Goal: Information Seeking & Learning: Learn about a topic

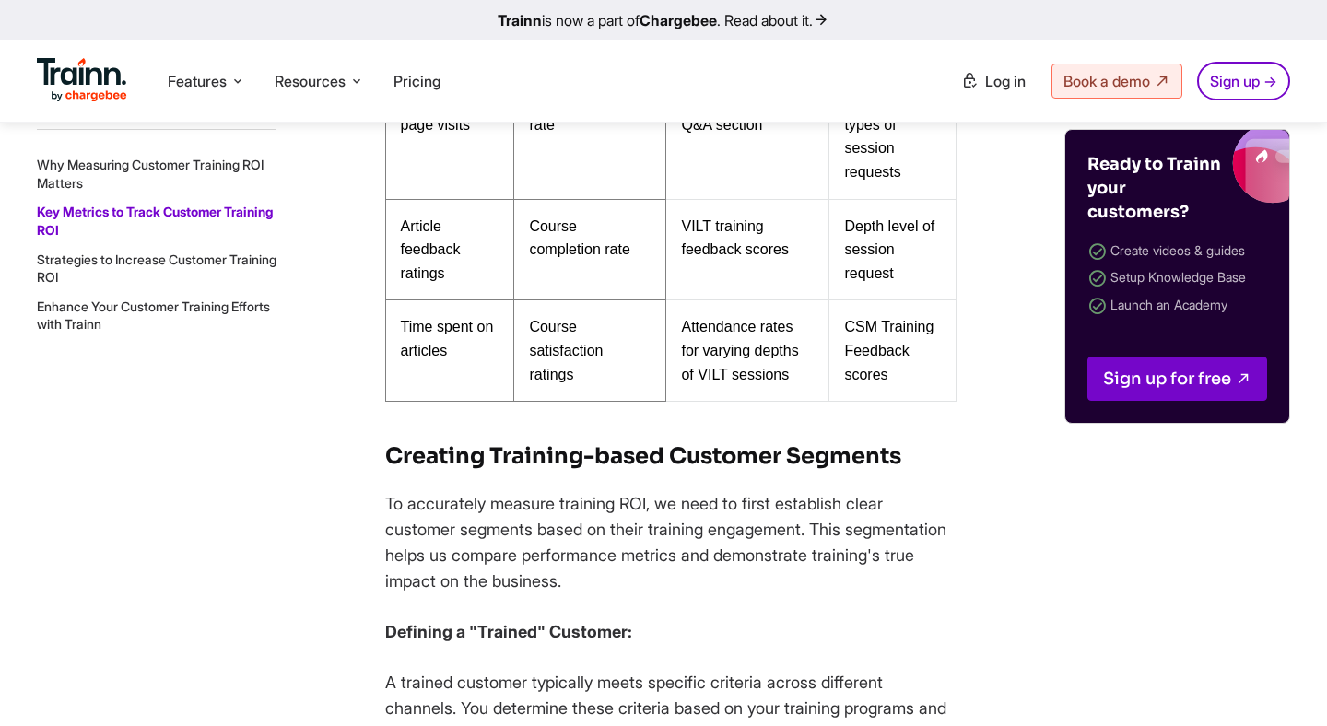
scroll to position [6267, 0]
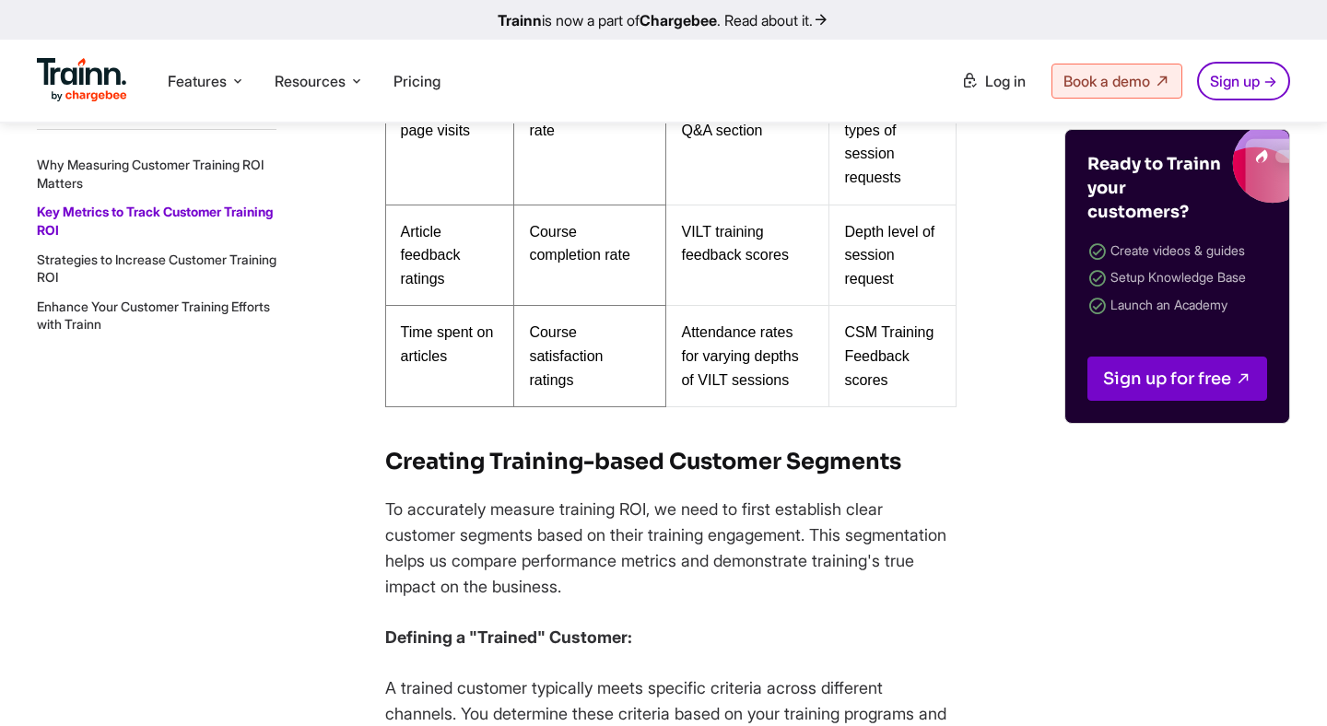
click at [426, 372] on td "Time spent on articles" at bounding box center [449, 356] width 129 height 101
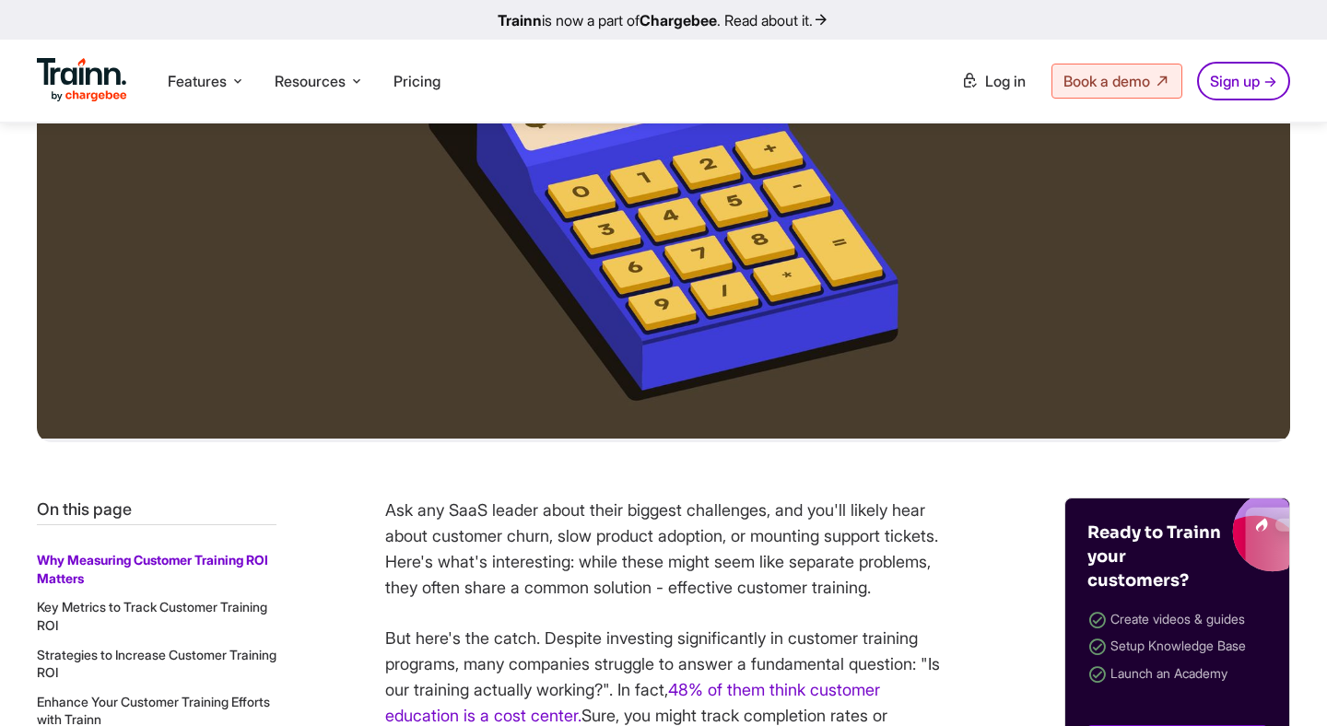
scroll to position [471, 0]
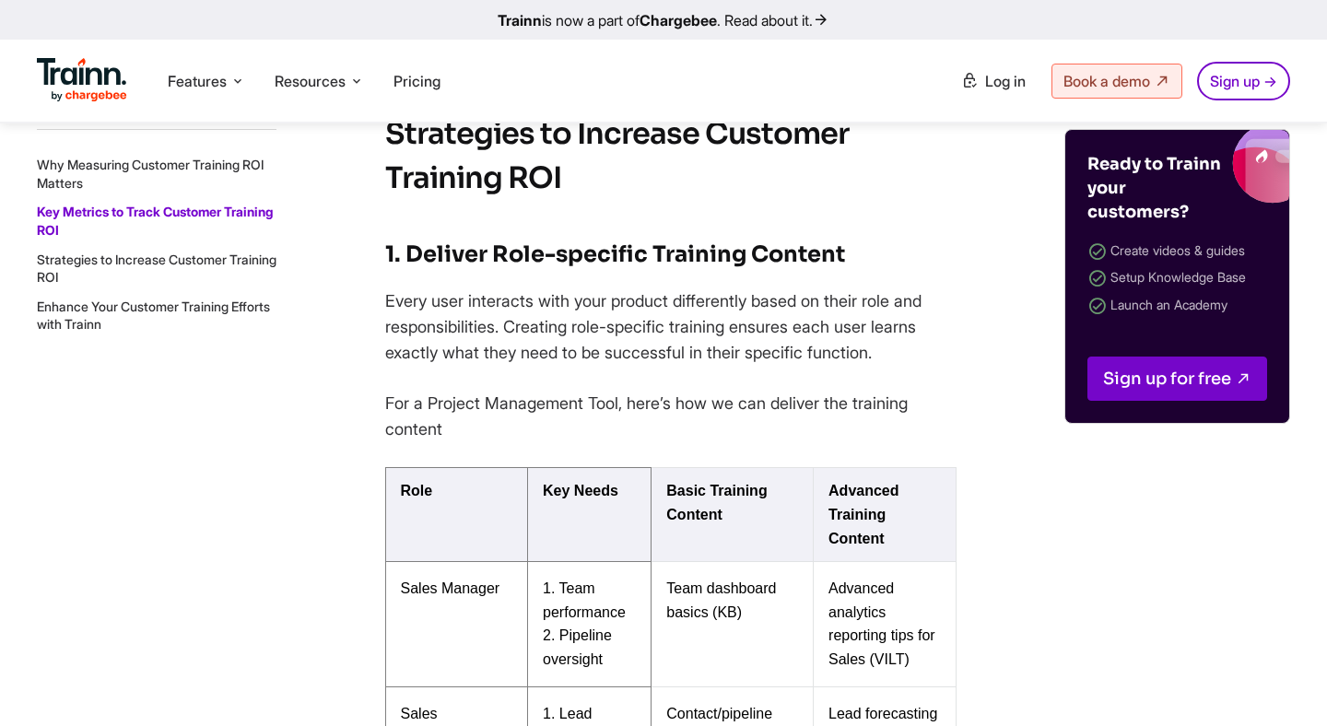
click at [117, 257] on link "Strategies to Increase Customer Training ROI" at bounding box center [157, 268] width 240 height 34
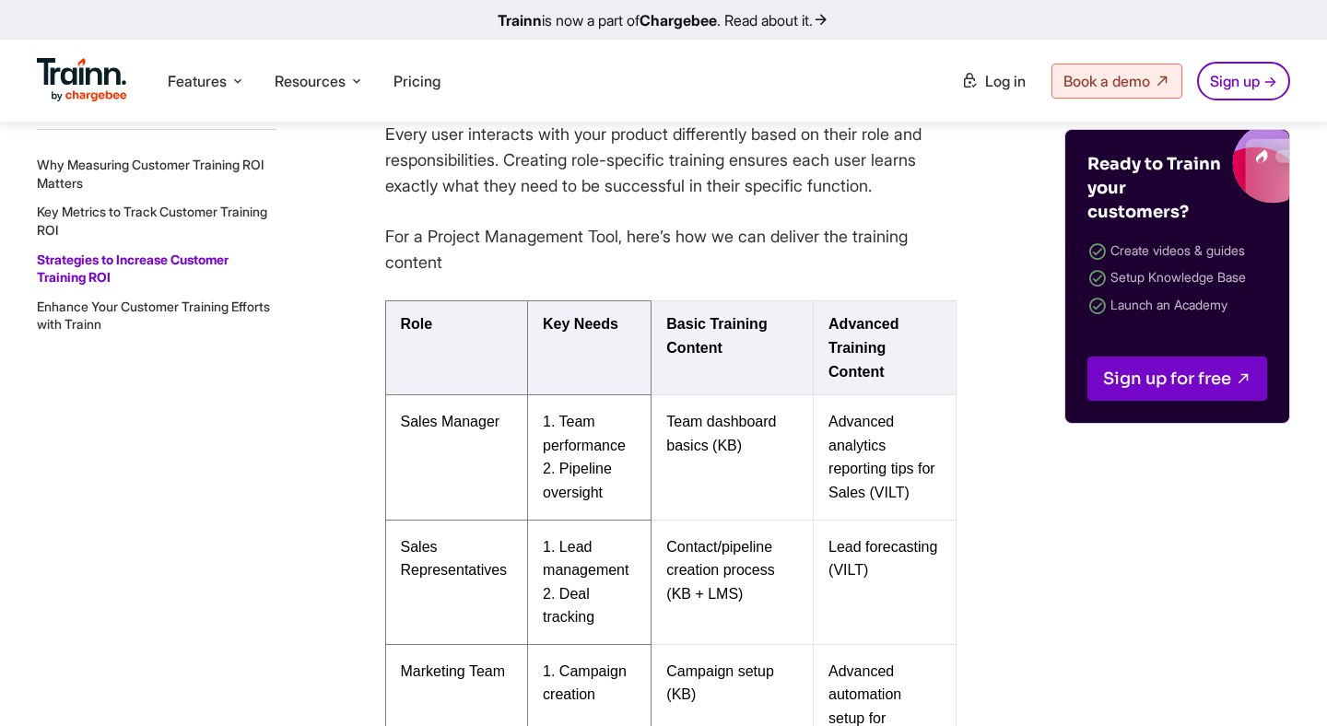
scroll to position [14192, 0]
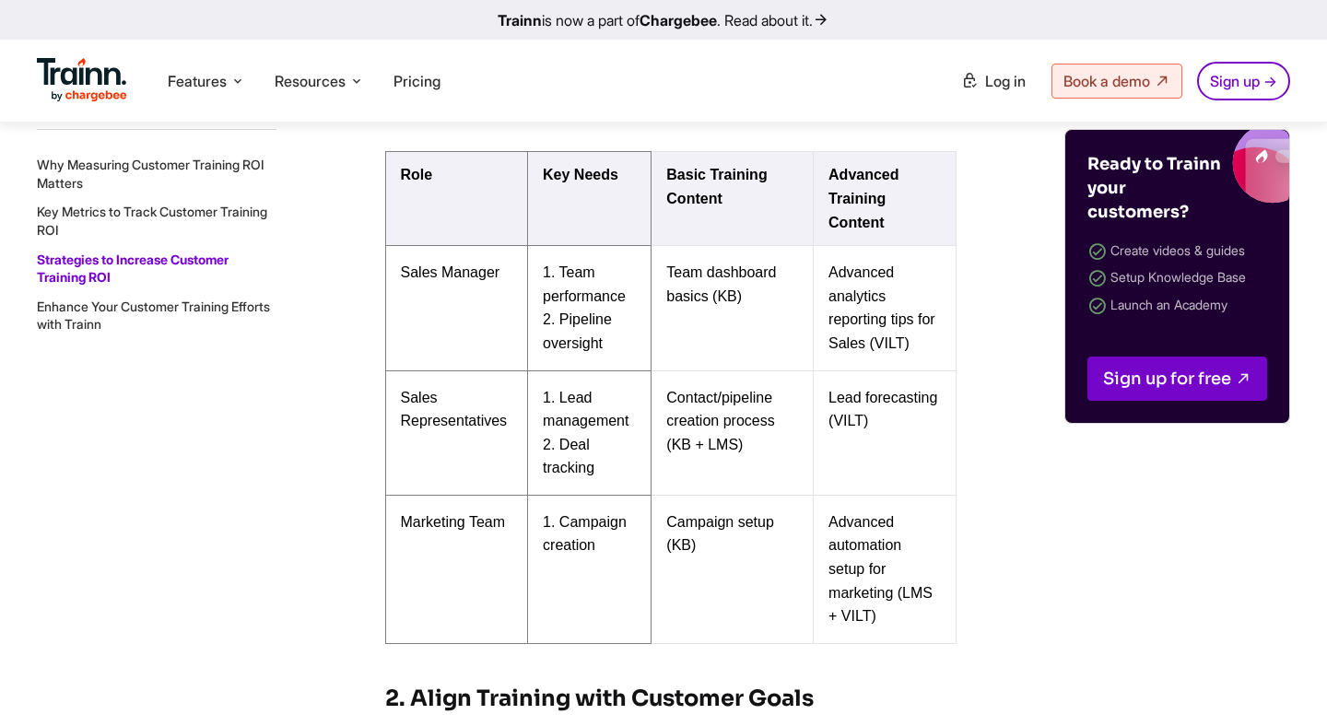
click at [88, 315] on li "Enhance Your Customer Training Efforts with Trainn" at bounding box center [157, 316] width 240 height 36
click at [112, 301] on link "Enhance Your Customer Training Efforts with Trainn" at bounding box center [153, 316] width 233 height 34
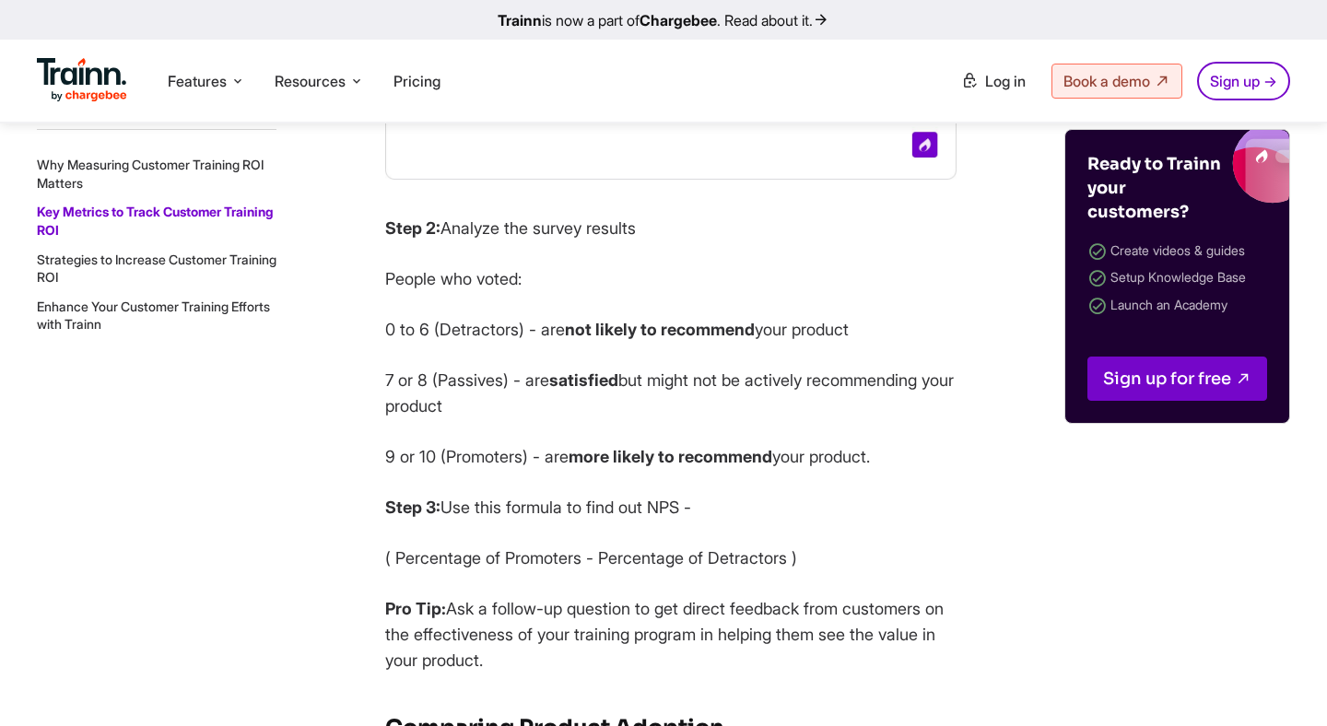
scroll to position [9010, 0]
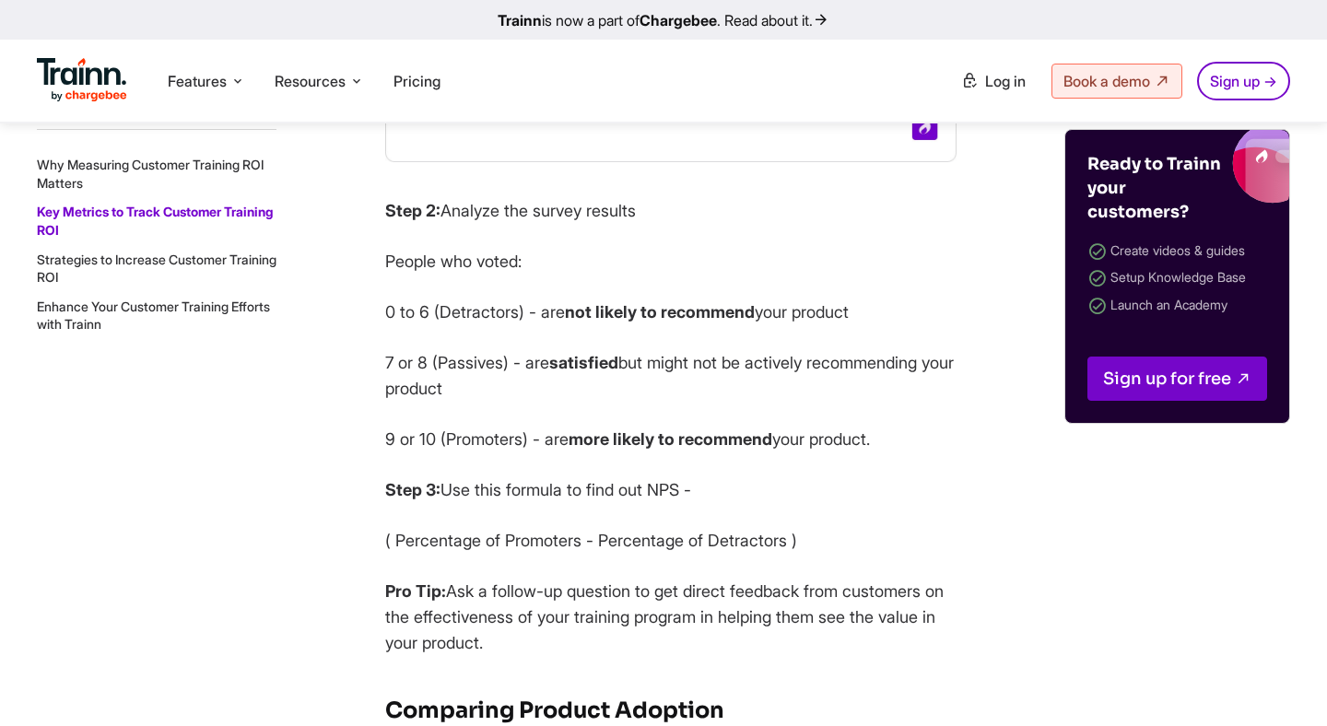
click at [112, 266] on li "Strategies to Increase Customer Training ROI" at bounding box center [157, 268] width 240 height 36
click at [96, 265] on link "Strategies to Increase Customer Training ROI" at bounding box center [157, 268] width 240 height 34
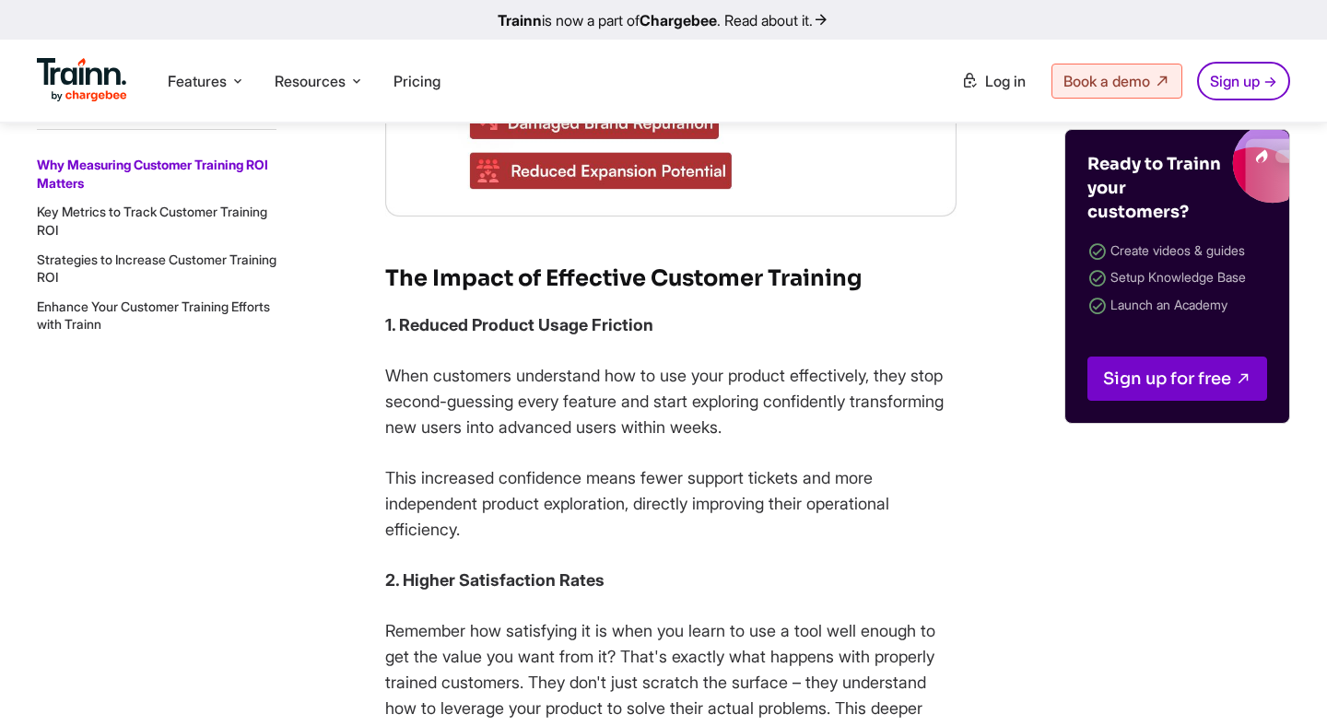
scroll to position [2010, 0]
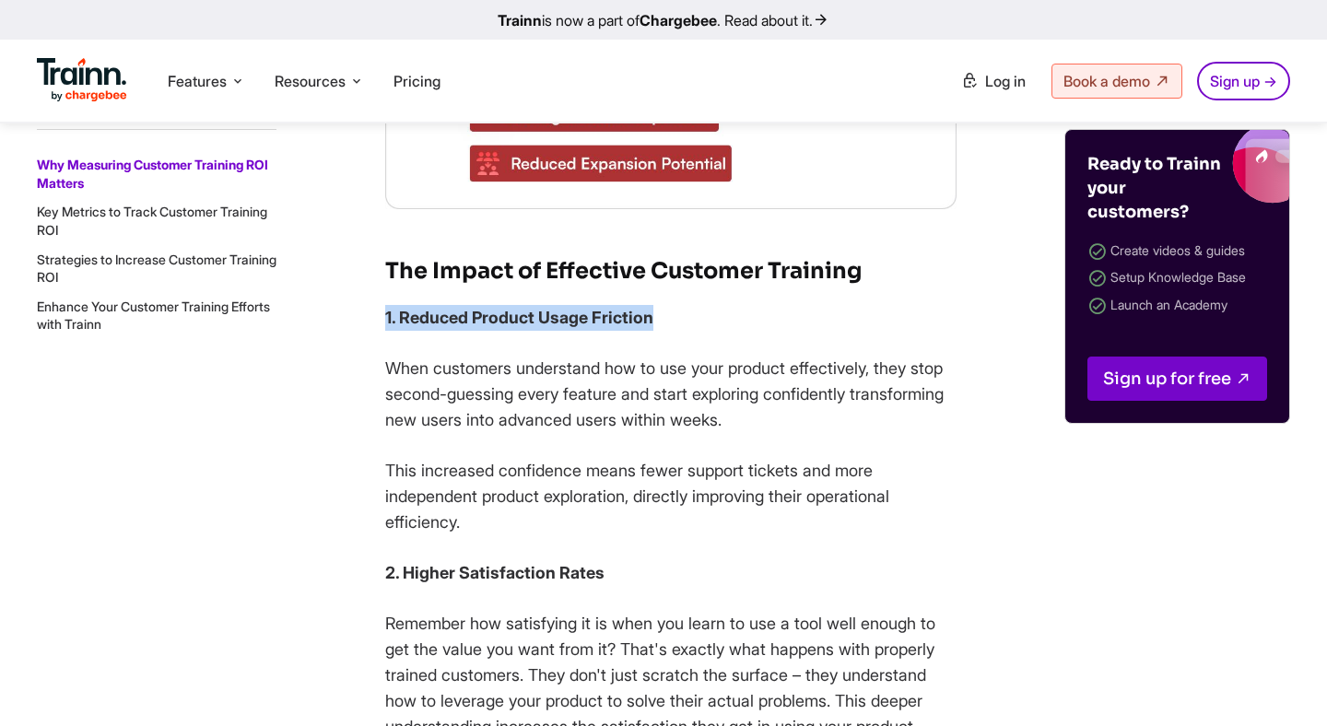
drag, startPoint x: 379, startPoint y: 341, endPoint x: 714, endPoint y: 347, distance: 335.6
click at [693, 331] on p "1. Reduced Product Usage Friction" at bounding box center [671, 318] width 572 height 26
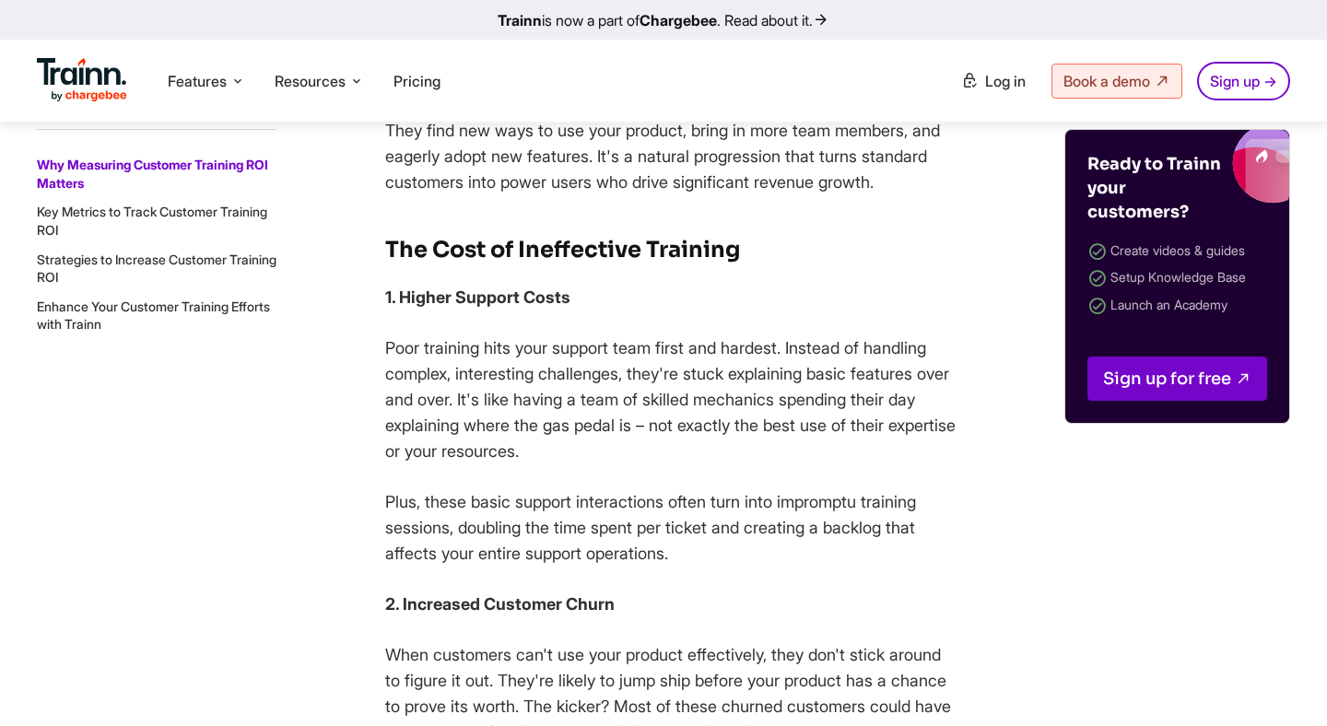
scroll to position [2965, 0]
drag, startPoint x: 386, startPoint y: 301, endPoint x: 433, endPoint y: 291, distance: 48.1
click at [432, 266] on h3 "The Cost of Ineffective Training" at bounding box center [671, 248] width 572 height 35
click at [593, 310] on p "1. Higher Support Costs" at bounding box center [671, 297] width 572 height 26
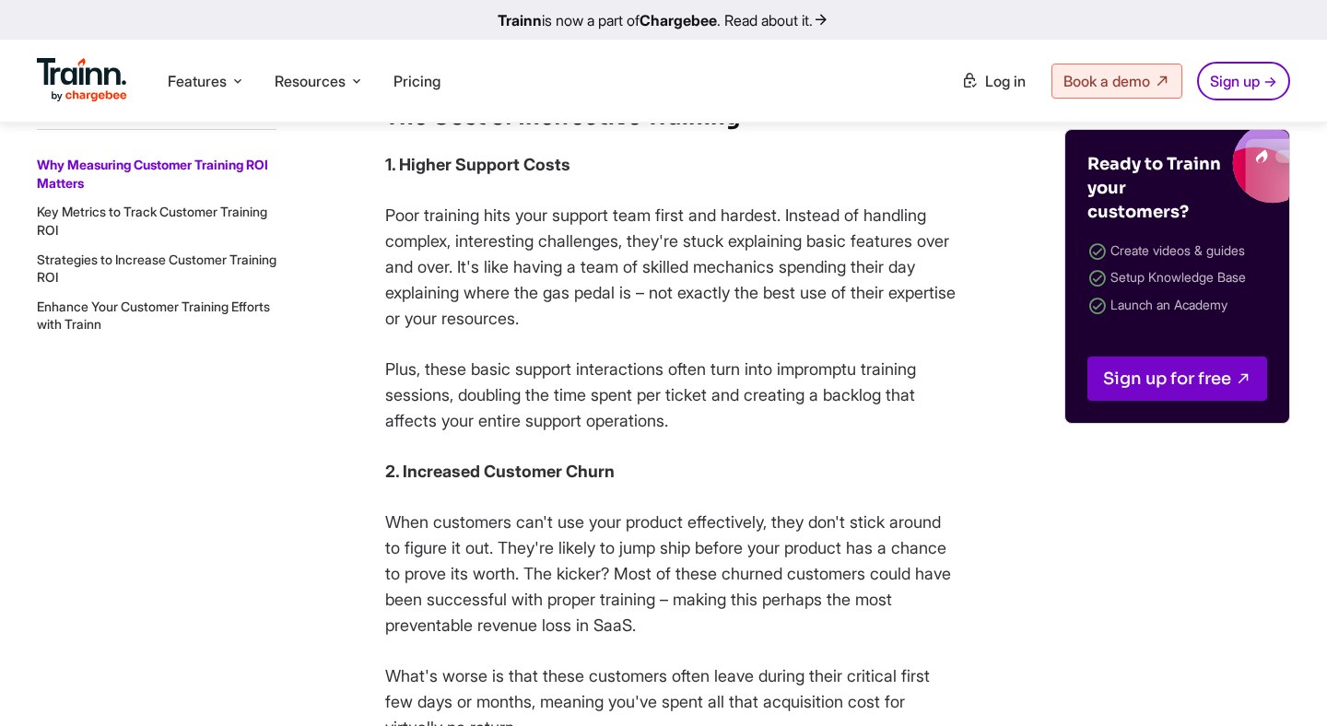
scroll to position [3110, 0]
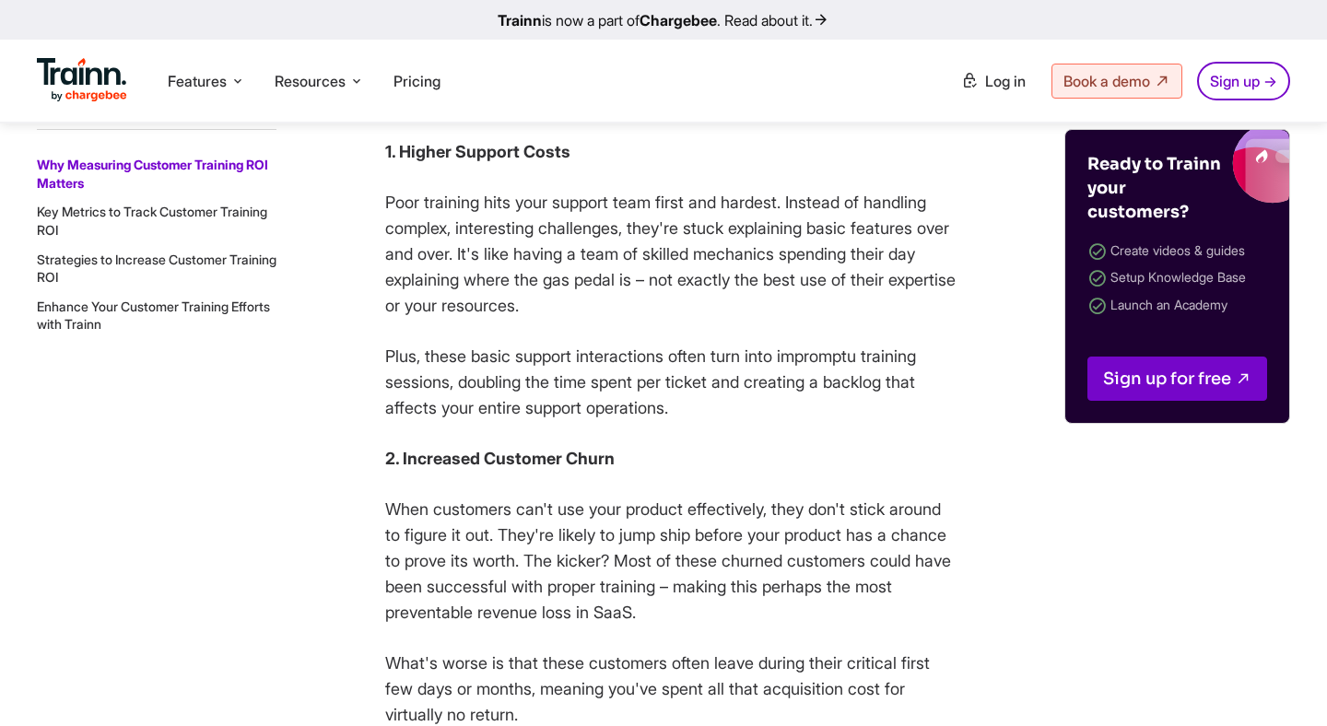
click at [581, 165] on p "1. Higher Support Costs" at bounding box center [671, 152] width 572 height 26
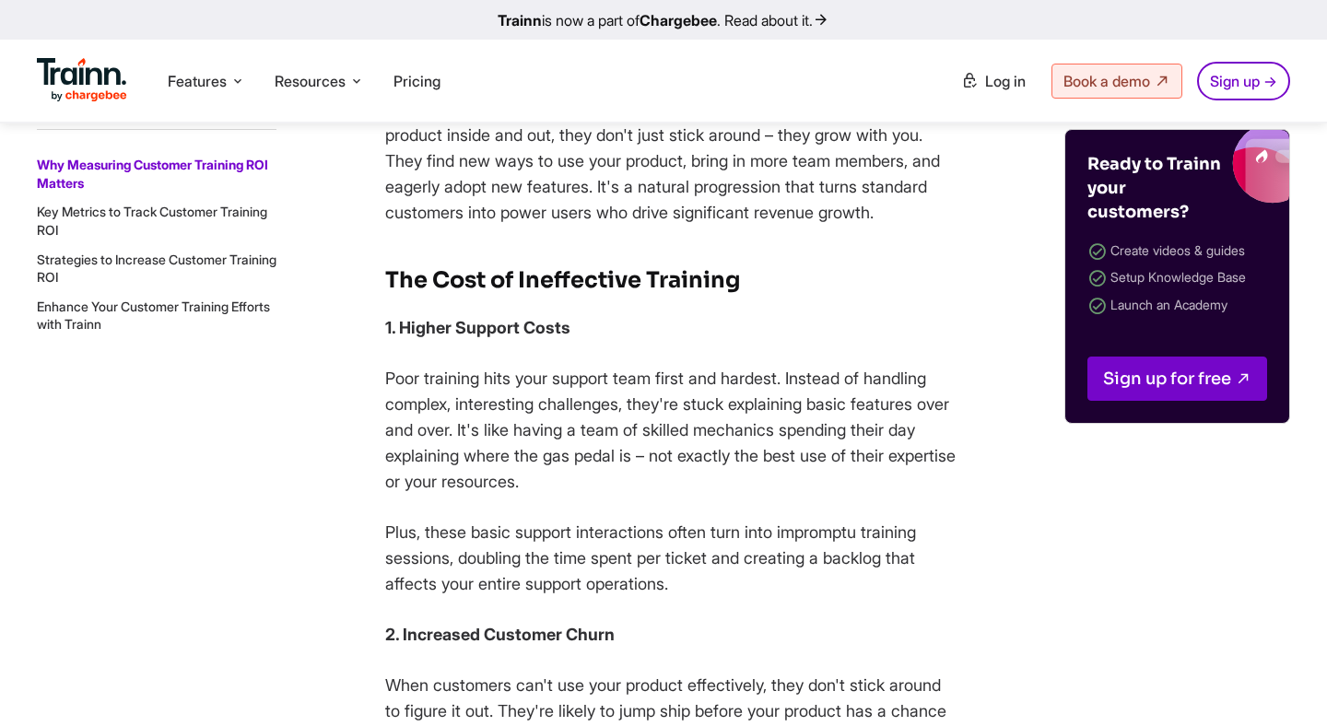
scroll to position [2937, 0]
